Goal: Book appointment/travel/reservation

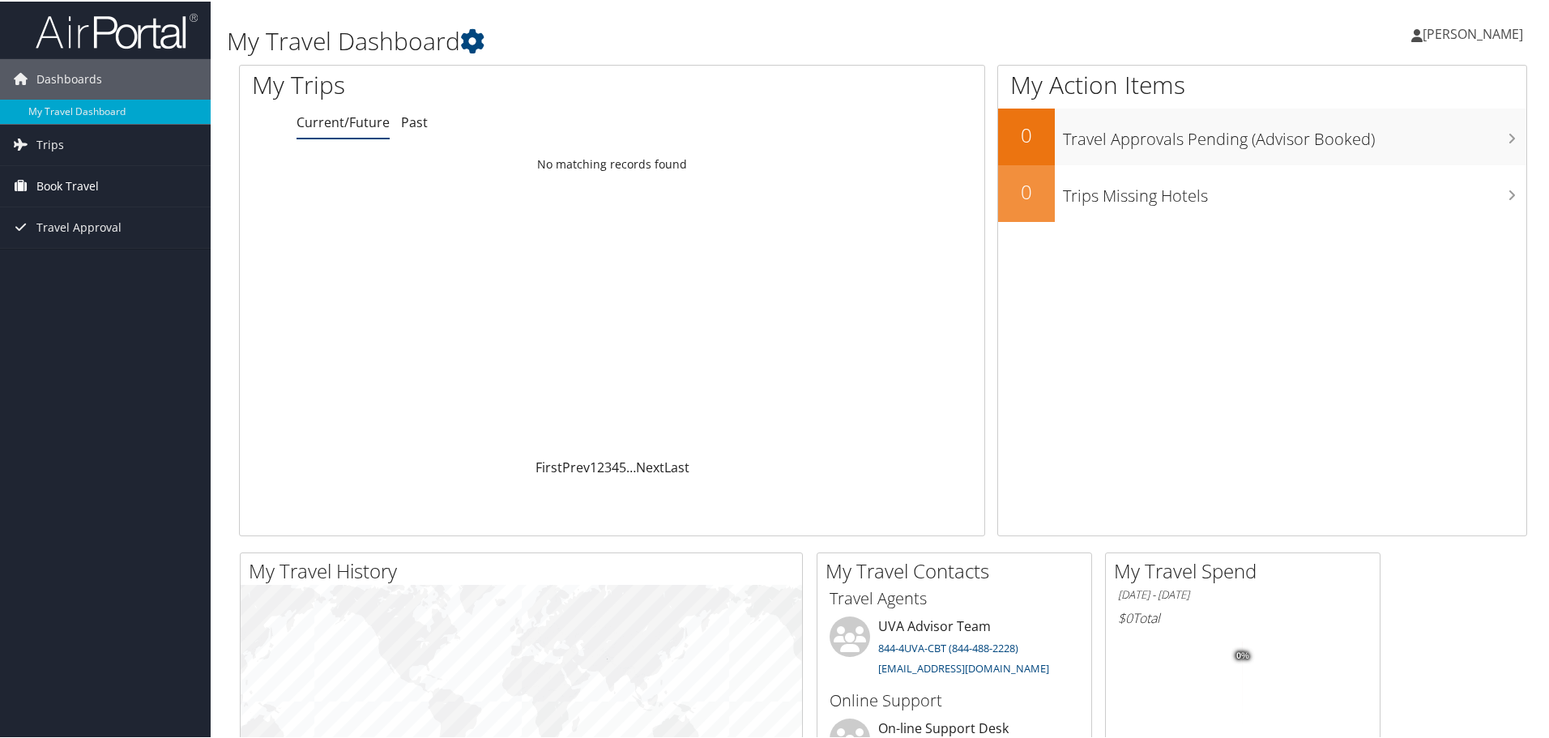
click at [66, 185] on span "Book Travel" at bounding box center [67, 184] width 62 height 40
click at [96, 266] on link "Book/Manage Online Trips" at bounding box center [105, 266] width 211 height 24
